Goal: Check status: Check status

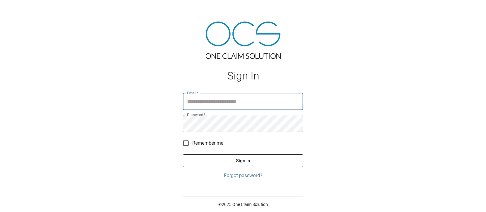
type input "**********"
click at [222, 160] on button "Sign In" at bounding box center [243, 160] width 120 height 13
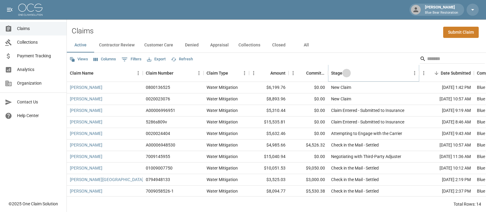
click at [344, 73] on icon "Sort" at bounding box center [346, 73] width 4 height 4
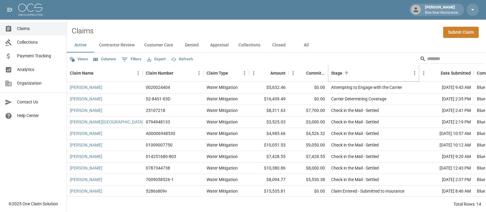
scroll to position [53, 0]
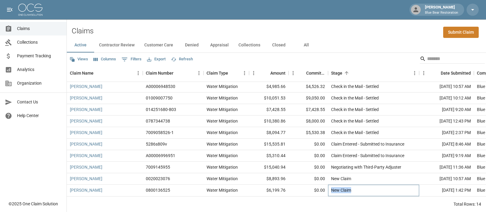
drag, startPoint x: 350, startPoint y: 185, endPoint x: 331, endPoint y: 184, distance: 19.5
click at [331, 187] on div "New Claim" at bounding box center [341, 190] width 20 height 6
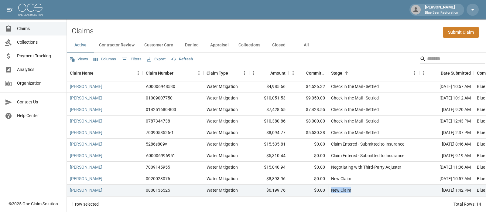
copy div "New Claim"
drag, startPoint x: 405, startPoint y: 161, endPoint x: 331, endPoint y: 160, distance: 74.7
click at [331, 162] on div "Negotiating with Third-Party Adjuster" at bounding box center [373, 168] width 91 height 12
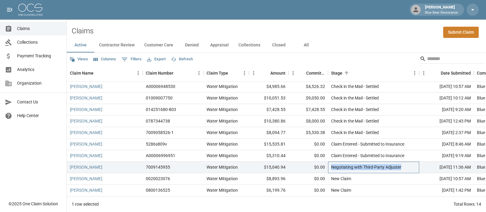
copy div "Negotiating with Third-Party Adjuster"
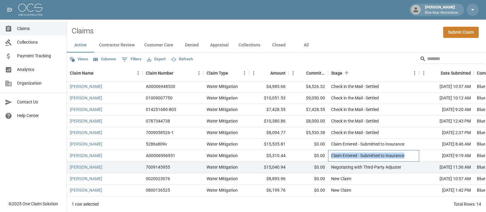
drag, startPoint x: 406, startPoint y: 151, endPoint x: 331, endPoint y: 153, distance: 75.0
click at [331, 153] on div "Claim Entered - Submitted to Insurance" at bounding box center [373, 156] width 91 height 12
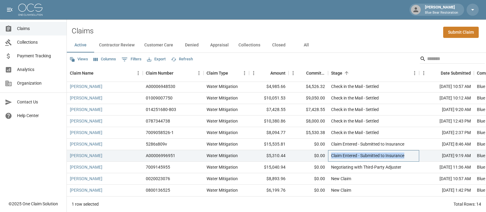
copy div "Claim Entered - Submitted to Insurance"
click at [382, 127] on div "Check in the Mail - Settled" at bounding box center [373, 133] width 91 height 12
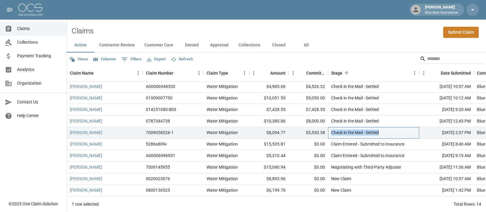
drag, startPoint x: 382, startPoint y: 127, endPoint x: 332, endPoint y: 128, distance: 49.8
click at [332, 128] on div "Check in the Mail - Settled" at bounding box center [373, 133] width 91 height 12
copy div "Check in the Mail - Settled"
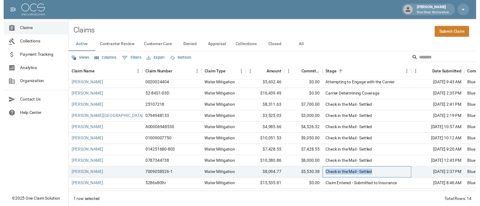
scroll to position [0, 0]
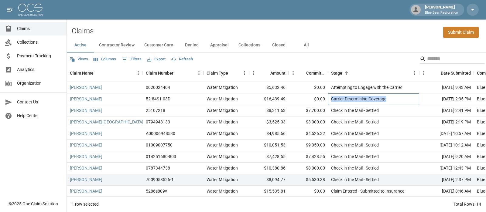
drag, startPoint x: 368, startPoint y: 100, endPoint x: 330, endPoint y: 101, distance: 37.9
click at [330, 101] on div "Carrier Determining Coverage" at bounding box center [373, 99] width 91 height 12
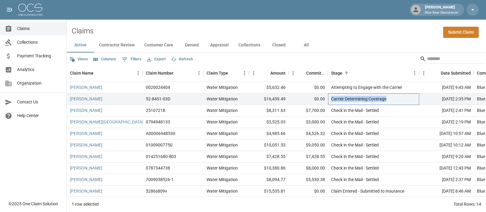
copy div "Carrier Determining Coverage"
click at [87, 98] on link "[PERSON_NAME]" at bounding box center [86, 99] width 32 height 6
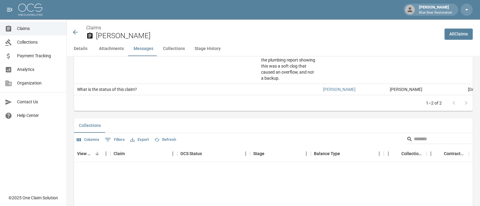
scroll to position [525, 0]
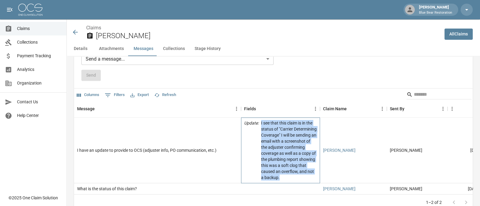
drag, startPoint x: 278, startPoint y: 173, endPoint x: 261, endPoint y: 118, distance: 57.8
click at [261, 120] on p "I see that this claim is in the status of "Carrier Determining Coverage" I will…" at bounding box center [289, 150] width 56 height 61
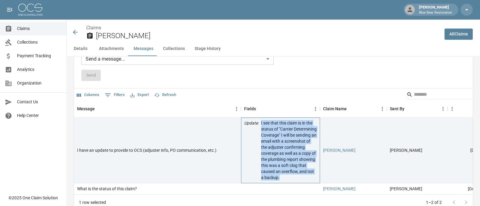
copy p "I see that this claim is in the status of "Carrier Determining Coverage" I will…"
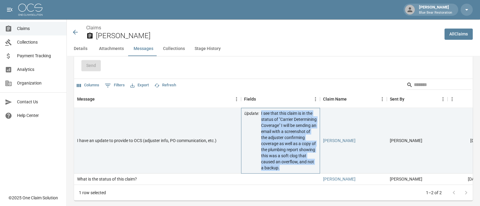
scroll to position [0, 24]
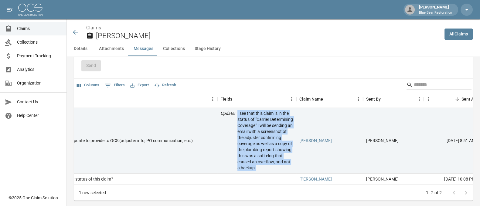
click at [75, 29] on icon at bounding box center [75, 32] width 7 height 7
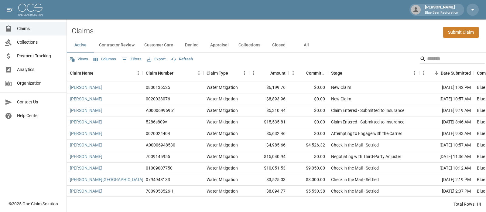
click at [121, 42] on button "Contractor Review" at bounding box center [116, 45] width 45 height 15
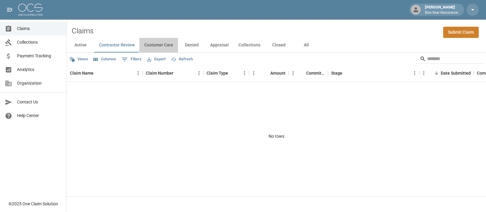
click at [150, 46] on button "Customer Care" at bounding box center [158, 45] width 39 height 15
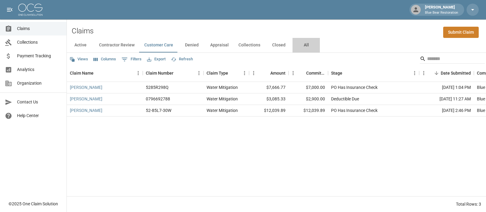
click at [303, 45] on button "All" at bounding box center [305, 45] width 27 height 15
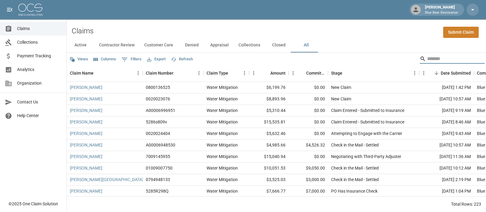
click at [431, 55] on input "Search" at bounding box center [451, 59] width 49 height 10
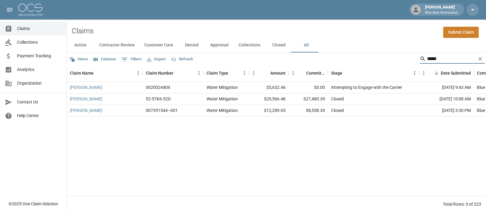
type input "*****"
drag, startPoint x: 405, startPoint y: 87, endPoint x: 331, endPoint y: 86, distance: 74.1
click at [331, 86] on div "Attempting to Engage with the Carrier" at bounding box center [373, 88] width 91 height 12
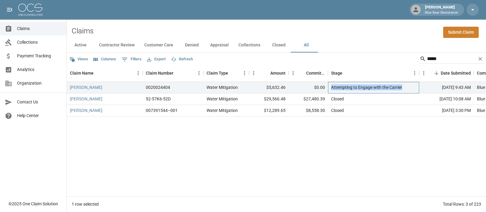
click at [376, 86] on div "Attempting to Engage with the Carrier" at bounding box center [366, 87] width 71 height 6
drag, startPoint x: 406, startPoint y: 88, endPoint x: 322, endPoint y: 87, distance: 83.8
click at [322, 87] on div "[PERSON_NAME] 0020024404 Water Mitigation $5,632.46 $0.00 Attempting to Engage …" at bounding box center [351, 88] width 568 height 12
click at [393, 87] on div "Attempting to Engage with the Carrier" at bounding box center [366, 87] width 71 height 6
drag, startPoint x: 403, startPoint y: 87, endPoint x: 331, endPoint y: 86, distance: 71.9
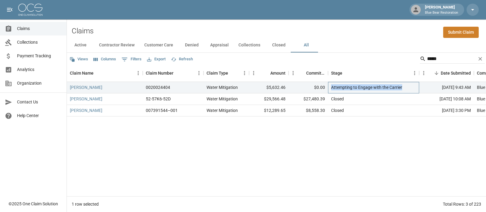
click at [331, 86] on div "Attempting to Engage with the Carrier" at bounding box center [373, 88] width 91 height 12
copy div "Attempting to Engage with the Carrier"
